Goal: Navigation & Orientation: Find specific page/section

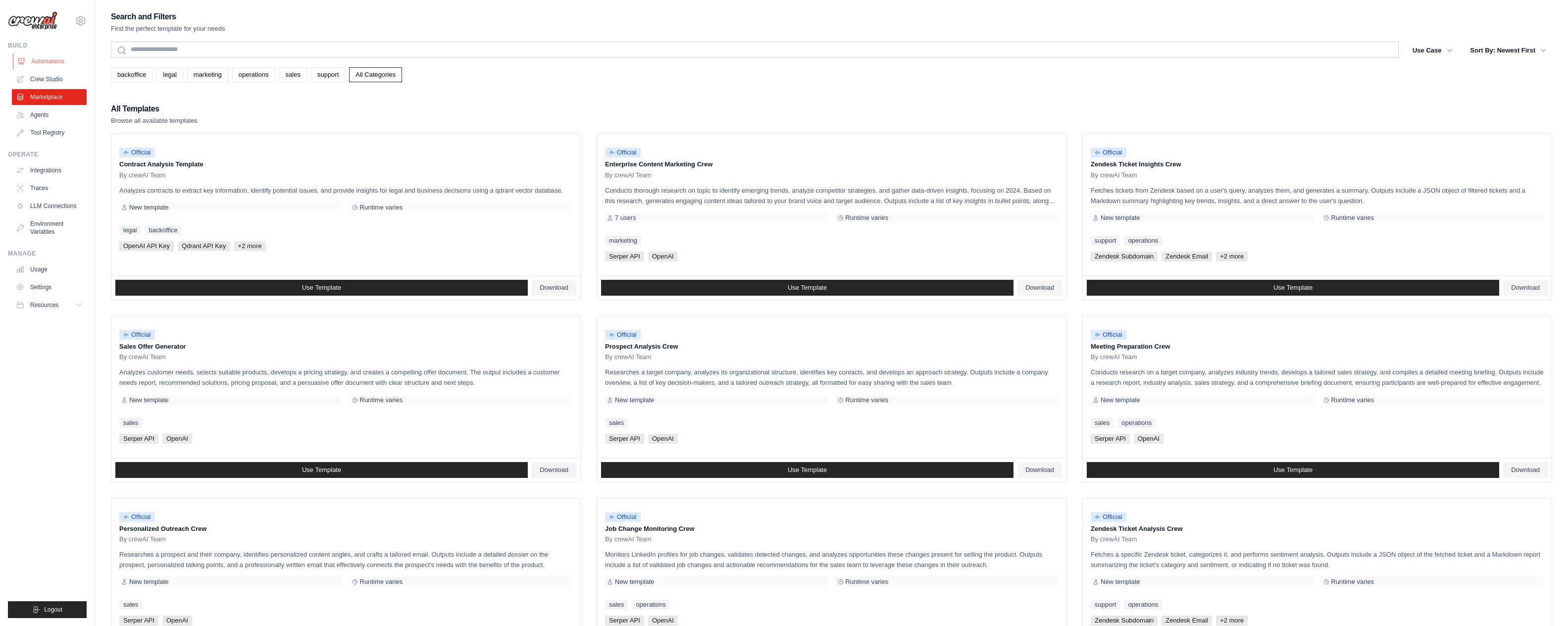
click at [41, 64] on link "Automations" at bounding box center [50, 61] width 75 height 16
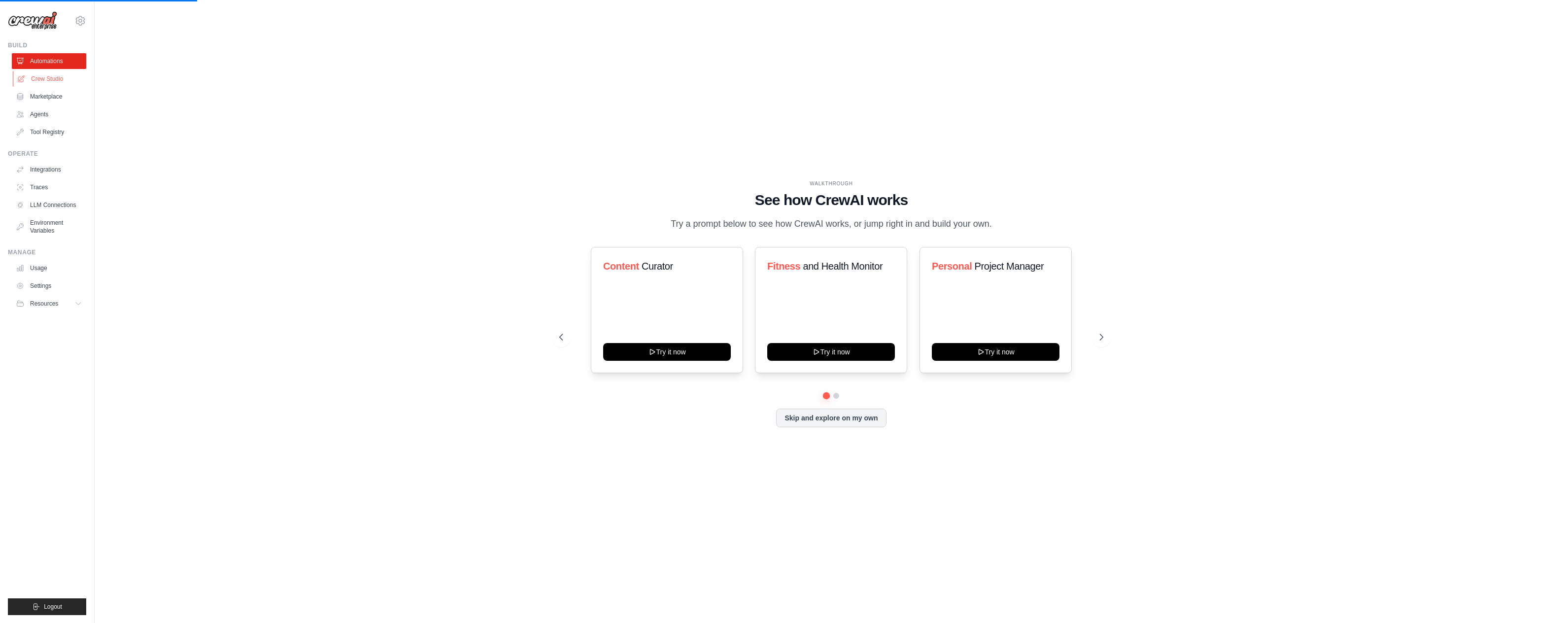
click at [43, 74] on link "Crew Studio" at bounding box center [50, 78] width 75 height 16
click at [60, 80] on link "Crew Studio" at bounding box center [50, 78] width 75 height 16
